Goal: Task Accomplishment & Management: Use online tool/utility

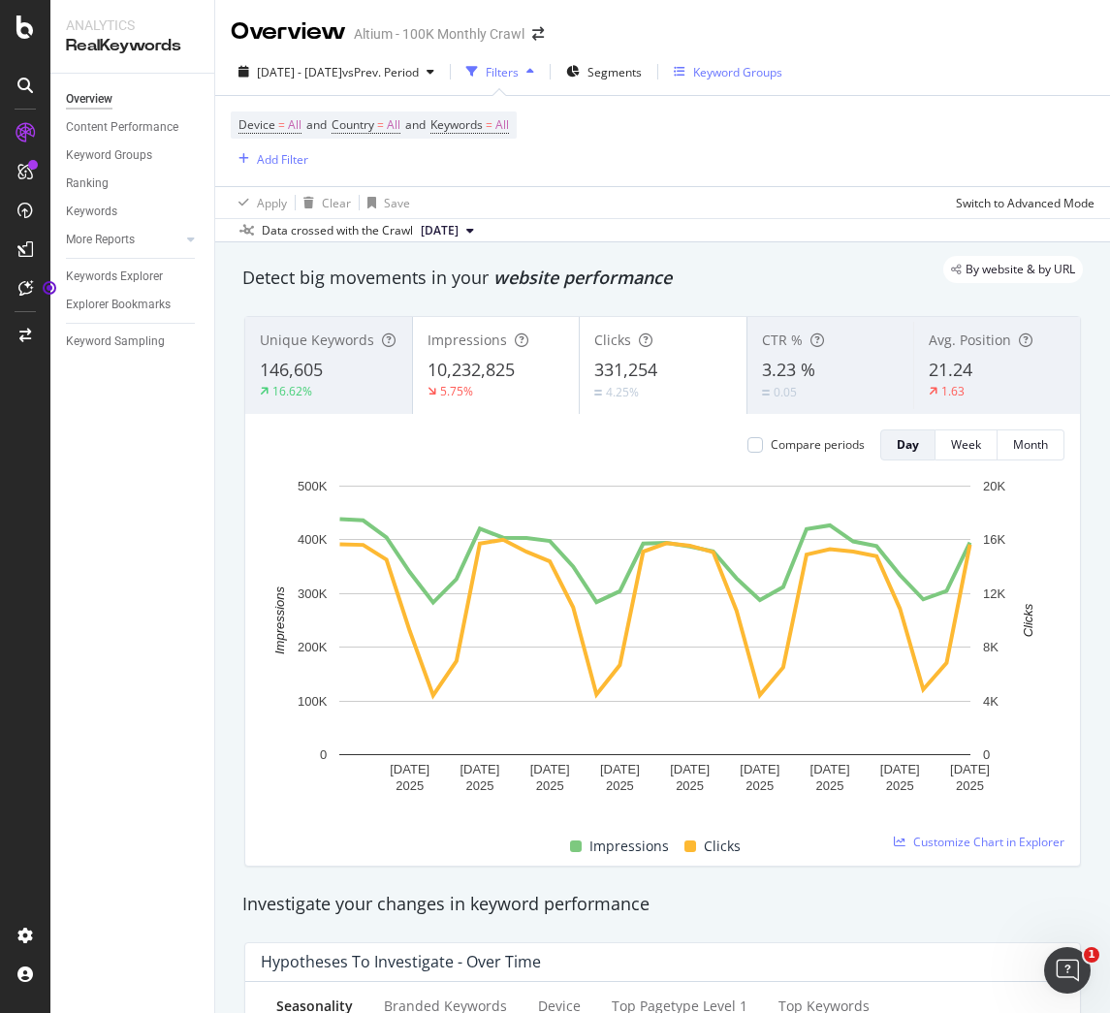
click at [765, 72] on div "Keyword Groups" at bounding box center [737, 72] width 89 height 16
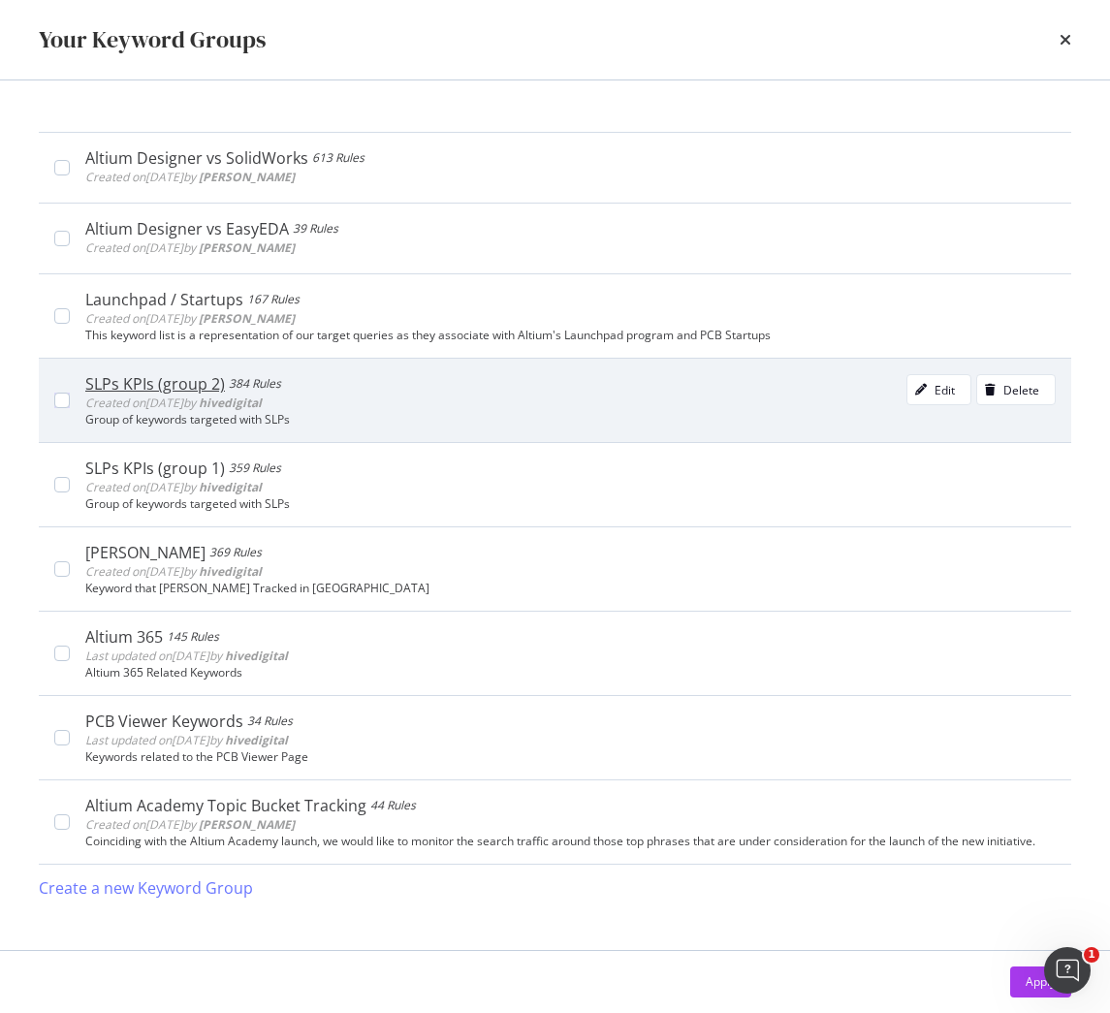
scroll to position [78, 0]
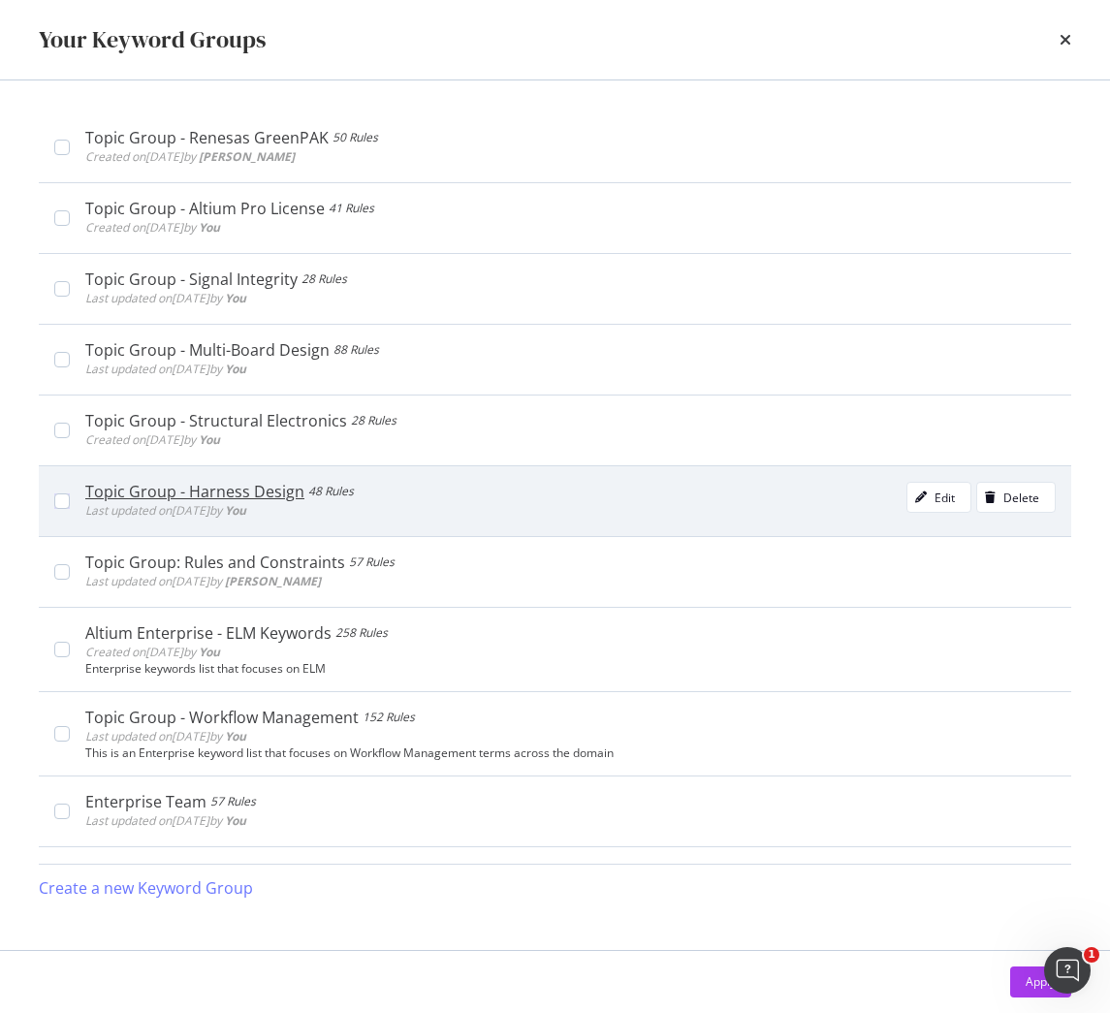
click at [75, 504] on div "Topic Group - Harness Design 48 Rules Last updated on [DATE] by You Edit Delete" at bounding box center [563, 501] width 986 height 39
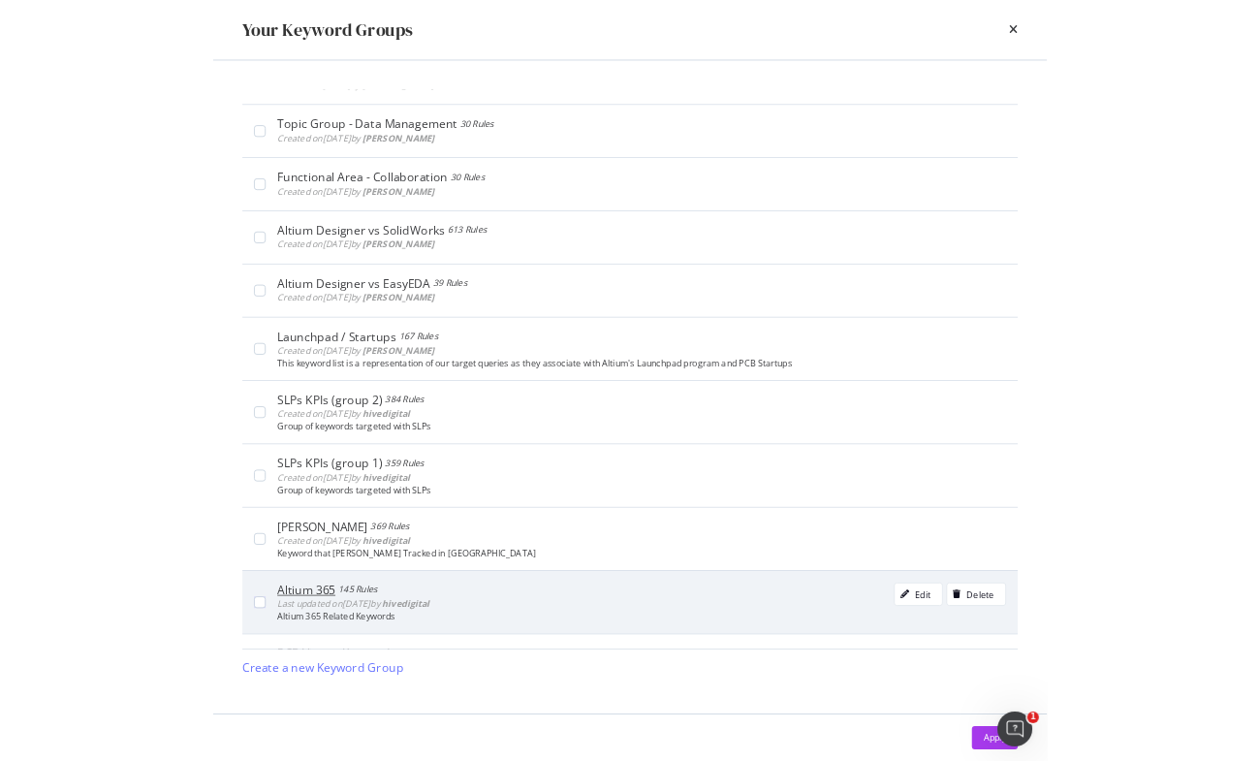
scroll to position [5628, 0]
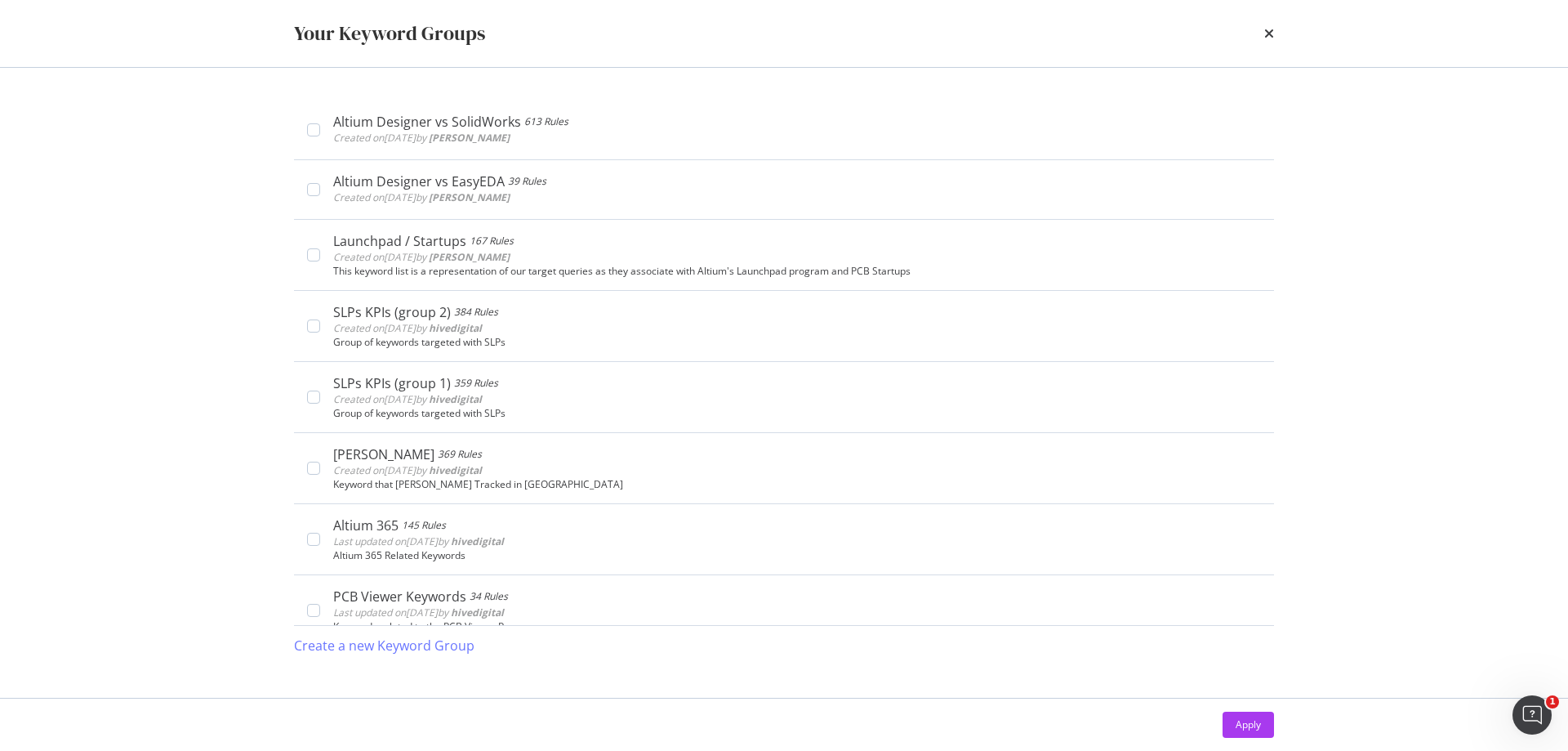
click at [1252, 727] on div "Apply" at bounding box center [1248, 724] width 25 height 13
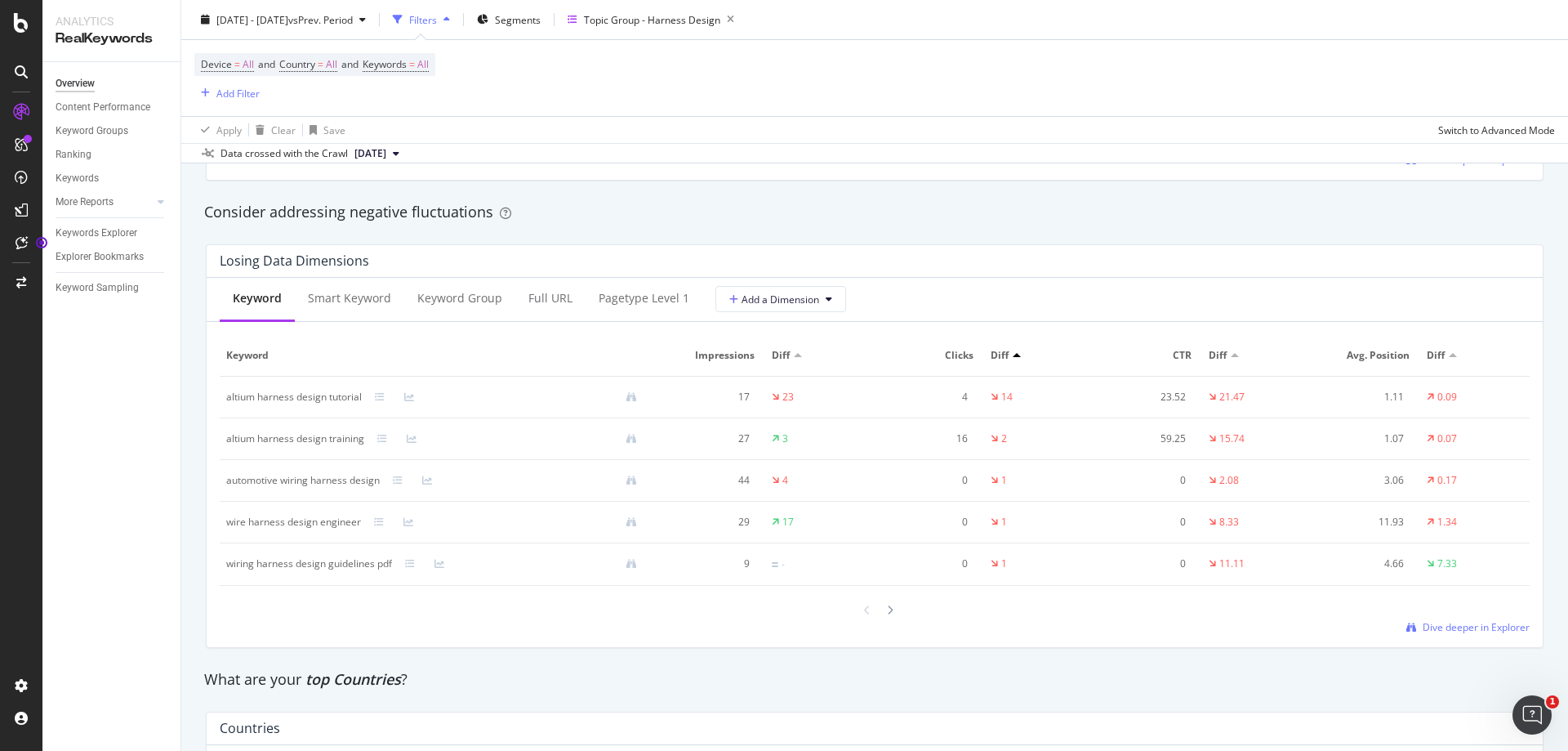
scroll to position [1879, 0]
